Goal: Find specific page/section: Find specific page/section

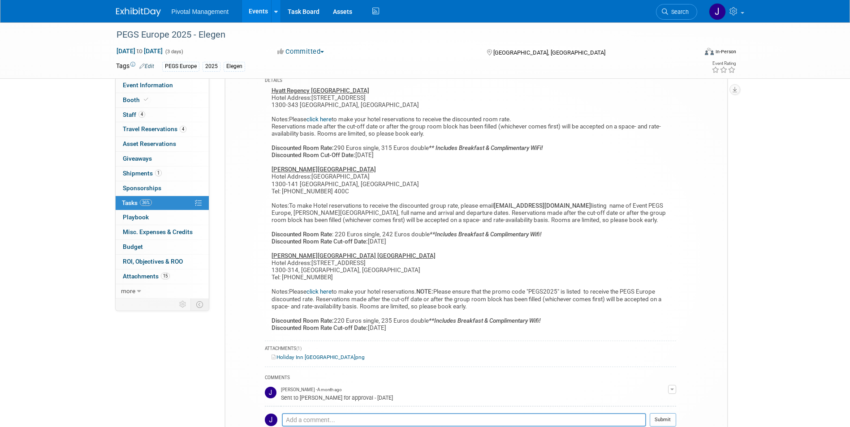
scroll to position [202, 0]
click at [242, 8] on li "Events Add Event Bulk Upload Events Shareable Event Boards Recently Viewed Even…" at bounding box center [261, 11] width 39 height 22
click at [254, 11] on link "Events" at bounding box center [258, 11] width 33 height 22
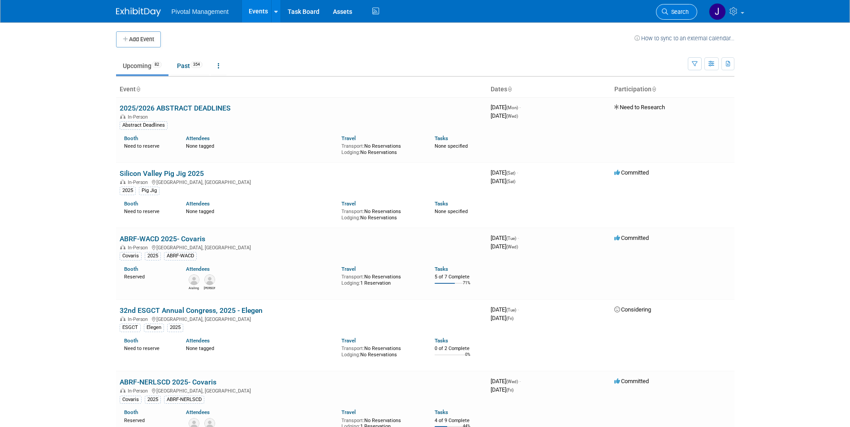
click at [673, 12] on span "Search" at bounding box center [678, 12] width 21 height 7
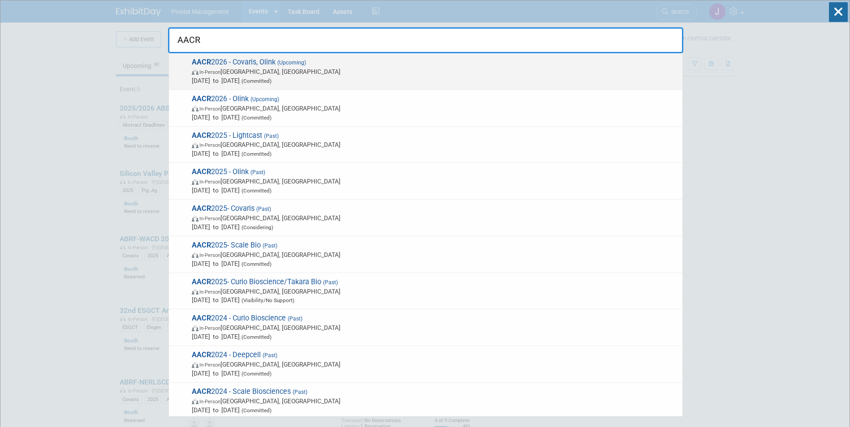
type input "AACR"
click at [349, 67] on span "In-Person [GEOGRAPHIC_DATA], [GEOGRAPHIC_DATA]" at bounding box center [435, 71] width 486 height 9
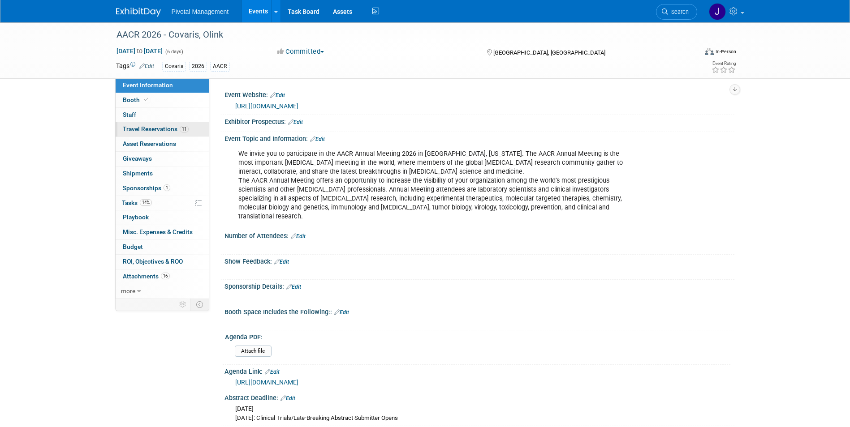
click at [175, 123] on link "11 Travel Reservations 11" at bounding box center [162, 129] width 93 height 14
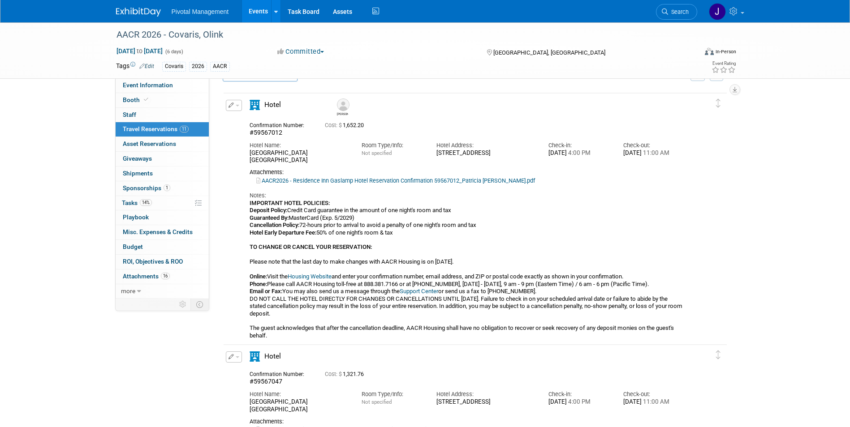
scroll to position [45, 0]
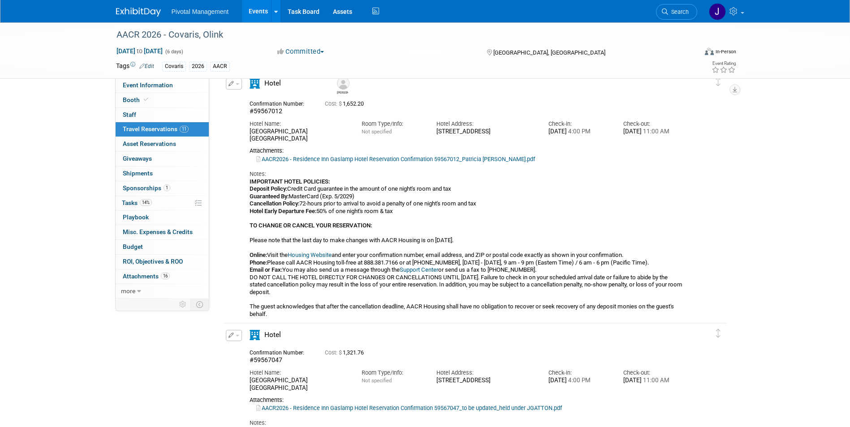
click at [377, 161] on link "AACR2026 - Residence Inn Gaslamp Hotel Reservation Confirmation 59567012_Patric…" at bounding box center [395, 159] width 279 height 7
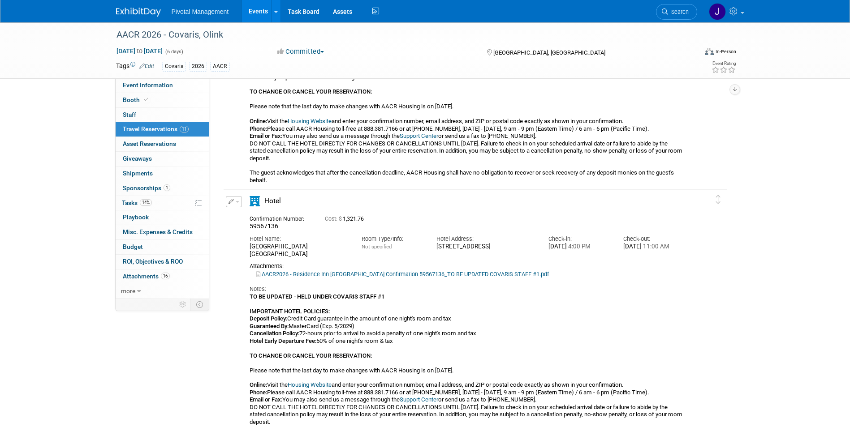
scroll to position [1483, 0]
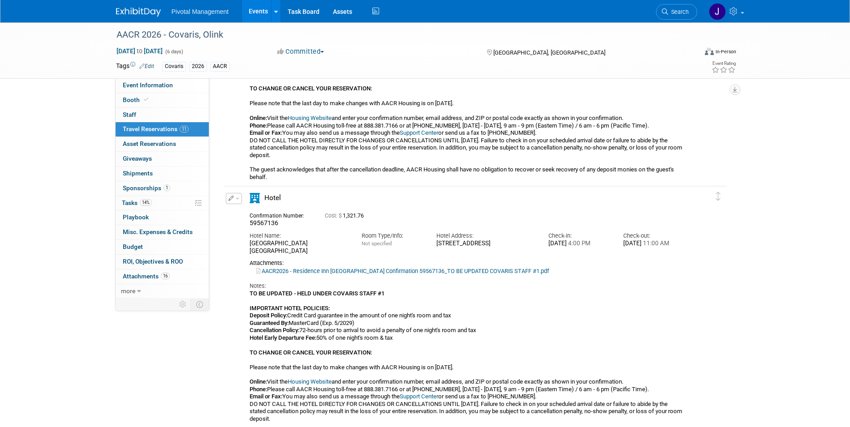
click at [485, 269] on link "AACR2026 - Residence Inn Gaslamp Hotel Reservation Confirmation 59567136_TO BE …" at bounding box center [402, 271] width 293 height 7
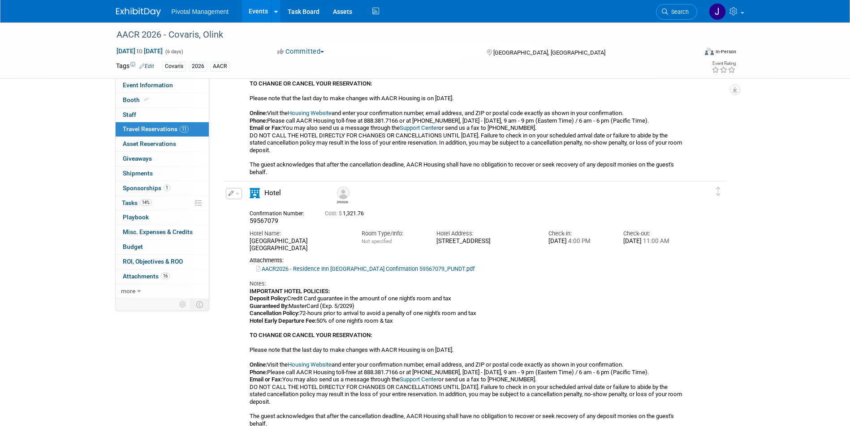
scroll to position [766, 0]
